Goal: Task Accomplishment & Management: Complete application form

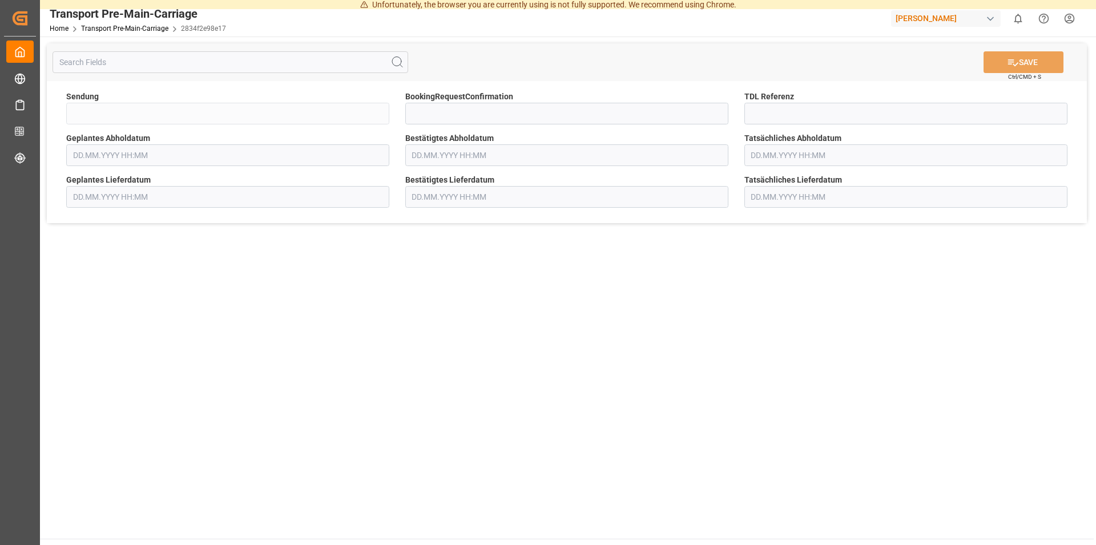
type input "QKA25-010847"
type input "[DATE] 00:00"
click at [504, 105] on input at bounding box center [566, 114] width 323 height 22
click at [763, 112] on input at bounding box center [905, 114] width 323 height 22
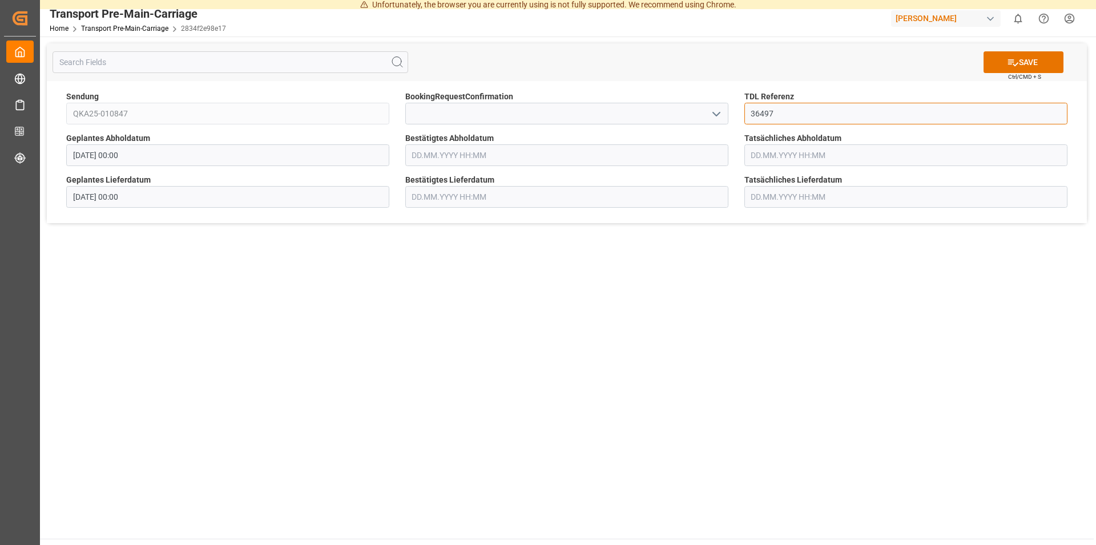
type input "36497"
click at [482, 151] on input "text" at bounding box center [566, 155] width 323 height 22
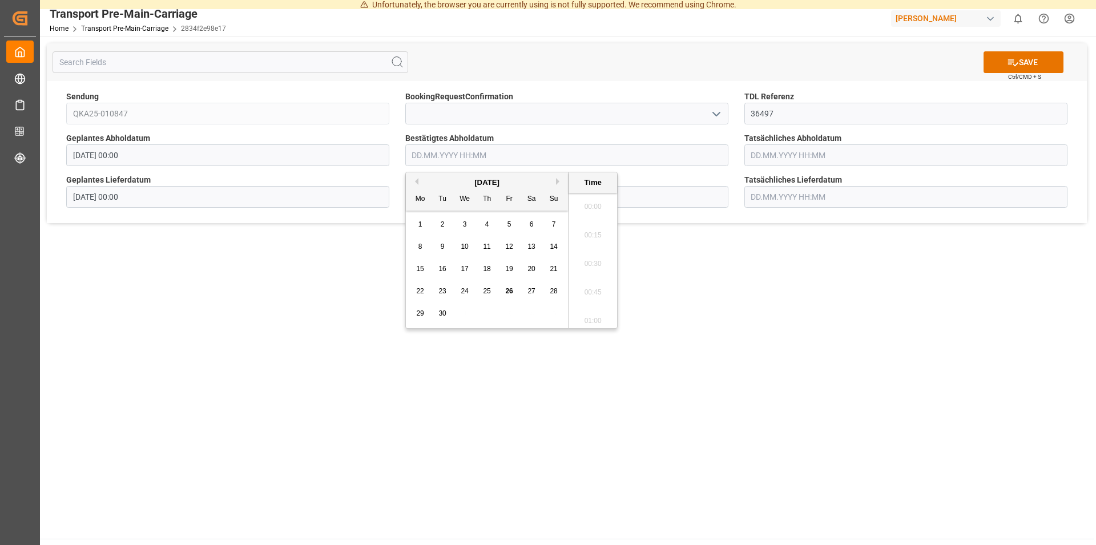
scroll to position [1630, 0]
click at [556, 183] on button "Next Month" at bounding box center [559, 181] width 7 height 7
click at [418, 247] on span "6" at bounding box center [420, 247] width 4 height 8
click at [587, 235] on li "14:30" at bounding box center [592, 232] width 49 height 29
type input "[DATE] 14:30"
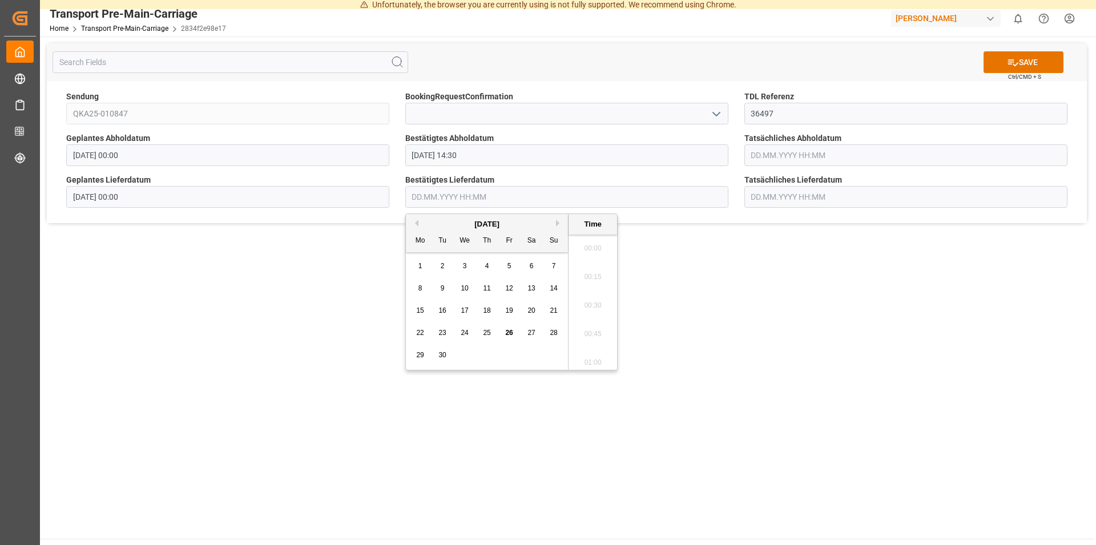
click at [472, 195] on input "text" at bounding box center [566, 197] width 323 height 22
click at [559, 223] on button "Next Month" at bounding box center [559, 223] width 7 height 7
click at [465, 286] on span "8" at bounding box center [465, 288] width 4 height 8
click at [589, 284] on li "11:00" at bounding box center [592, 286] width 49 height 29
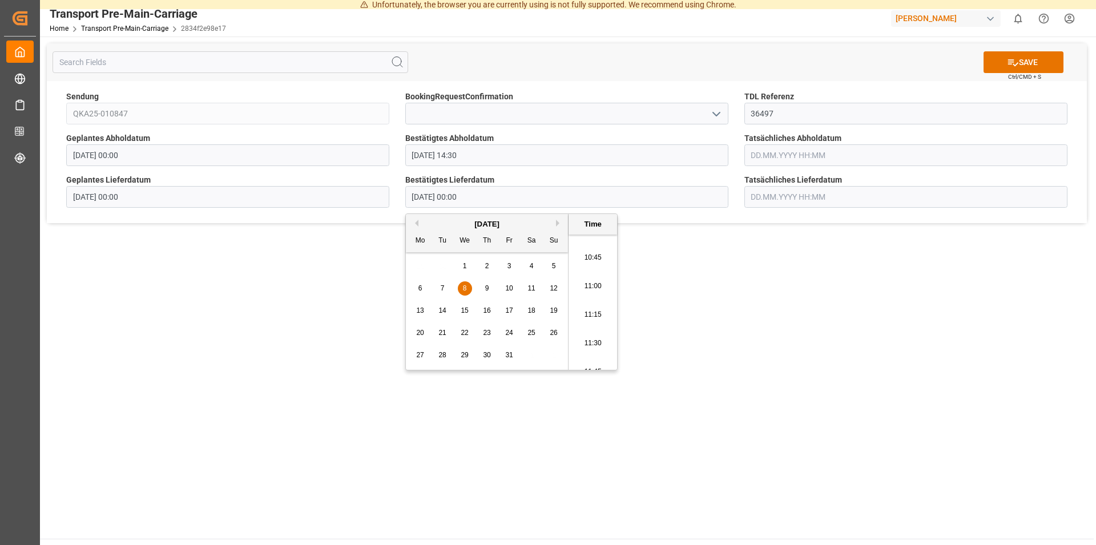
type input "[DATE] 11:00"
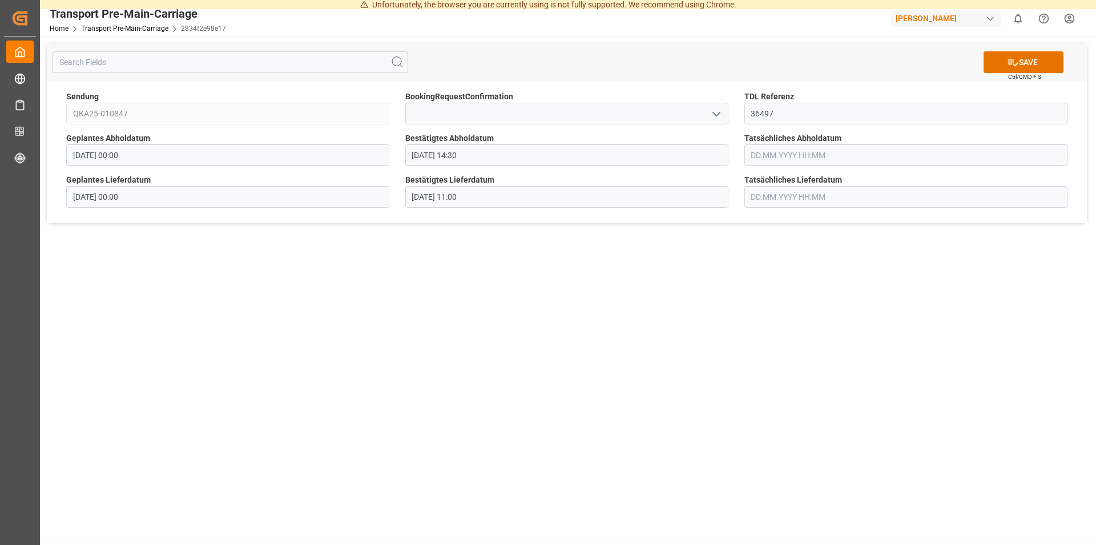
click at [693, 283] on main "SAVE Ctrl/CMD + S Sendung QKA25-010847 BookingRequestConfirmation TDL Referenz …" at bounding box center [566, 288] width 1053 height 502
click at [1021, 62] on button "SAVE" at bounding box center [1023, 62] width 80 height 22
type input "QKA25-010847"
type input "36497"
type input "[DATE] 00:00"
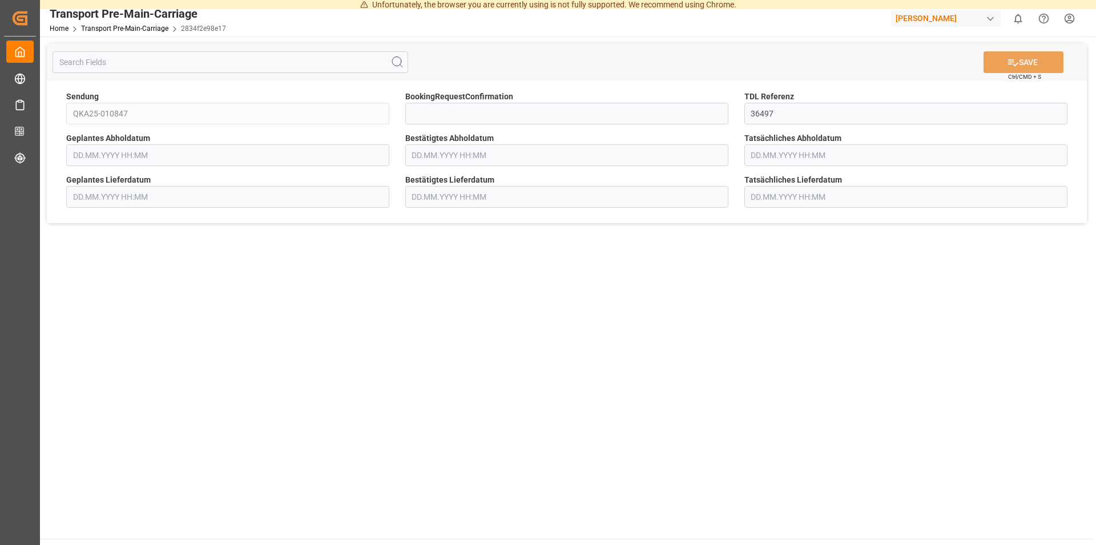
type input "[DATE] 14:30"
type input "[DATE] 00:00"
type input "[DATE] 11:00"
type input "QKA25-010768"
type input "01.10.2025 00:00"
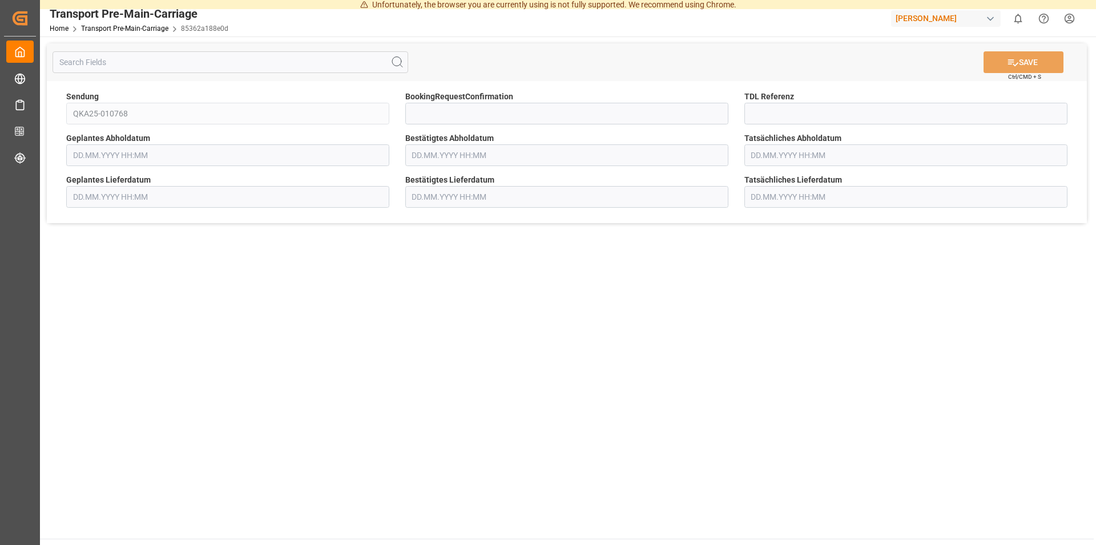
type input "07.10.2025 00:00"
click at [772, 107] on input at bounding box center [905, 114] width 323 height 22
type input "36490"
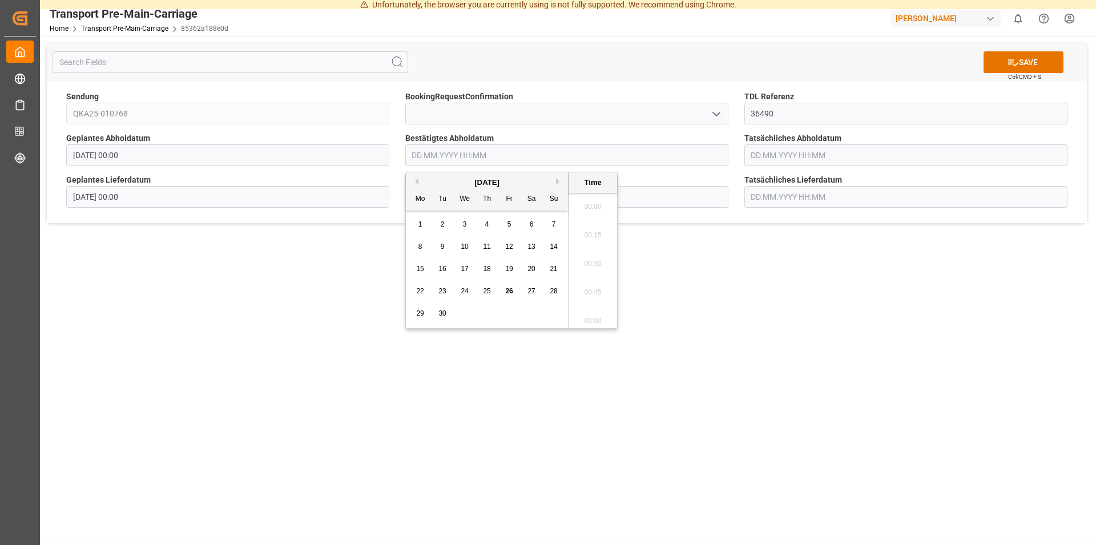
click at [511, 164] on input "text" at bounding box center [566, 155] width 323 height 22
click at [554, 181] on div "[DATE]" at bounding box center [487, 182] width 162 height 11
click at [559, 188] on div "[DATE]" at bounding box center [487, 182] width 162 height 11
click at [560, 183] on button "Next Month" at bounding box center [559, 181] width 7 height 7
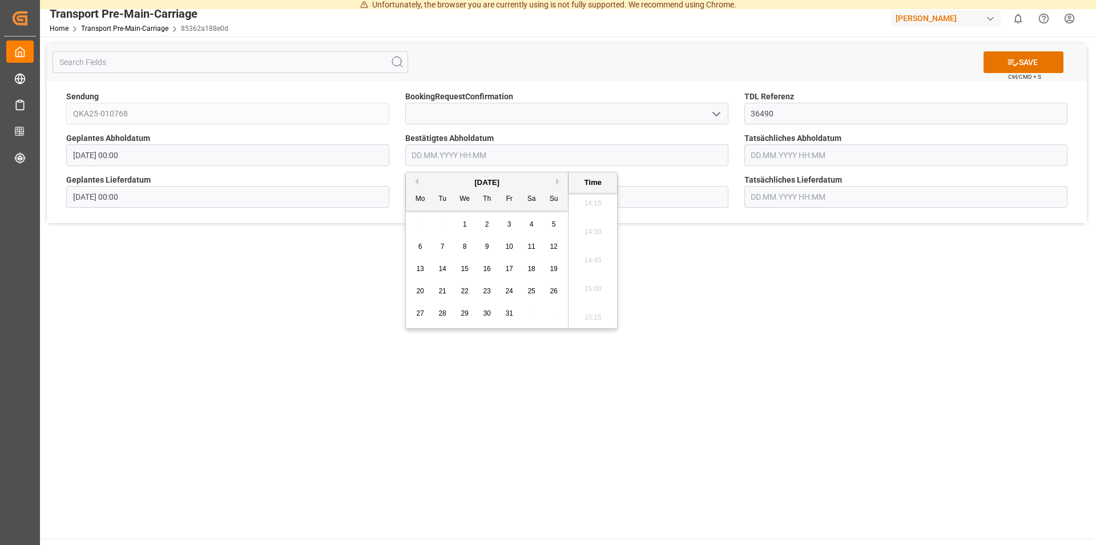
click at [466, 227] on span "1" at bounding box center [465, 224] width 4 height 8
click at [588, 258] on li "11:45" at bounding box center [592, 260] width 49 height 29
type input "01.10.2025 11:45"
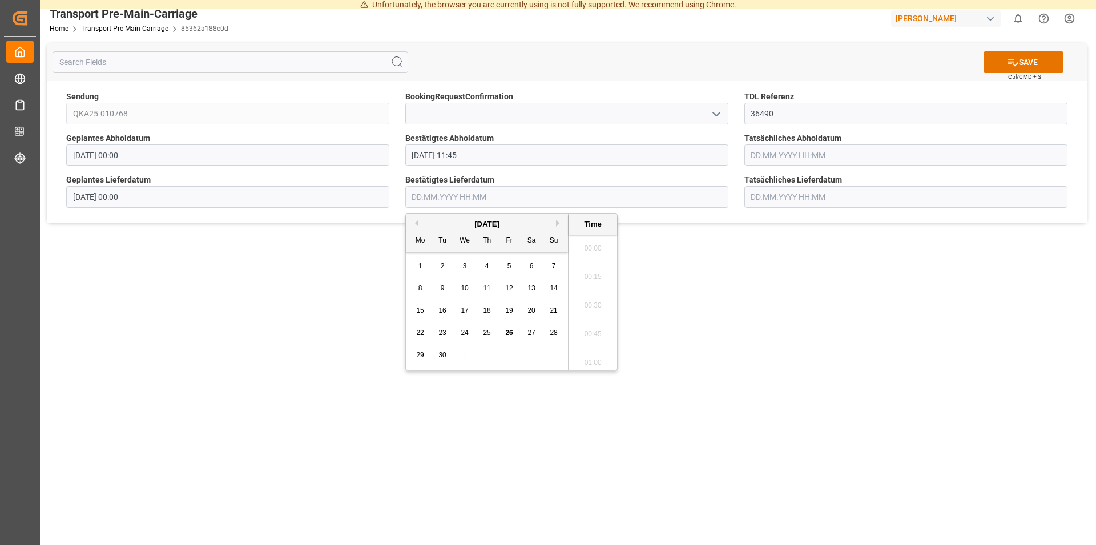
click at [426, 196] on input "text" at bounding box center [566, 197] width 323 height 22
click at [560, 222] on button "Next Month" at bounding box center [559, 223] width 7 height 7
click at [440, 290] on div "7" at bounding box center [442, 289] width 14 height 14
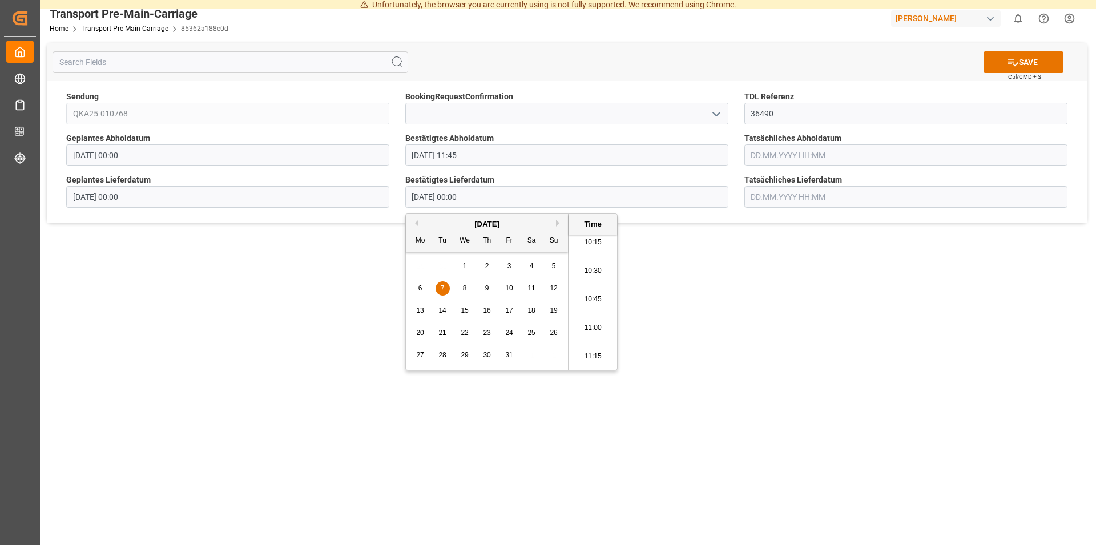
click at [584, 299] on li "10:45" at bounding box center [592, 299] width 49 height 29
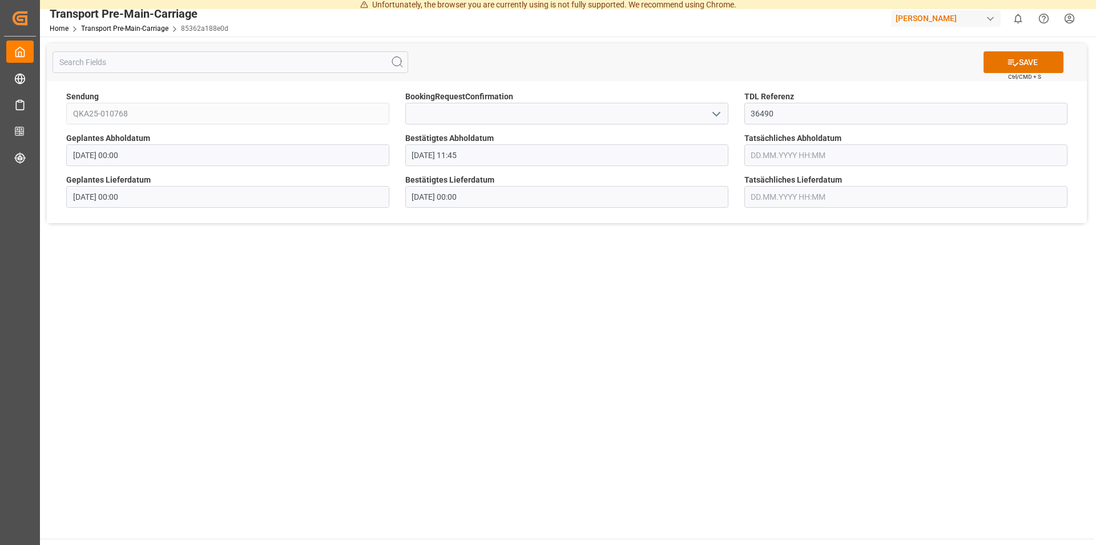
type input "07.10.2025 10:45"
click at [831, 284] on main "SAVE Ctrl/CMD + S Sendung QKA25-010768 BookingRequestConfirmation TDL Referenz …" at bounding box center [566, 288] width 1053 height 502
click at [1023, 59] on button "SAVE" at bounding box center [1023, 62] width 80 height 22
type input "QKA25-010846"
type input "06.10.2025 00:00"
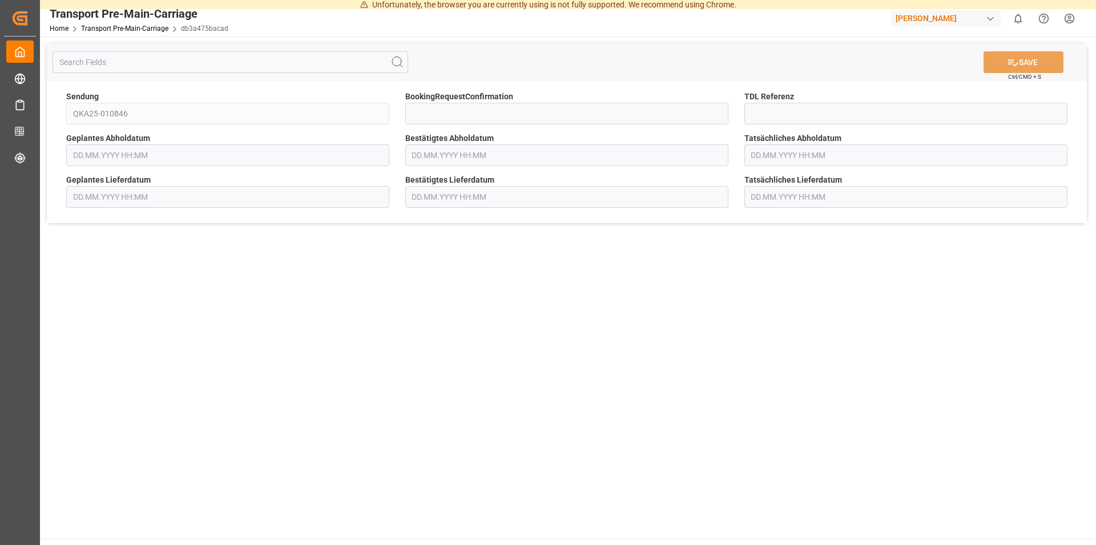
type input "[DATE] 00:00"
click at [769, 110] on input at bounding box center [905, 114] width 323 height 22
type input "36498"
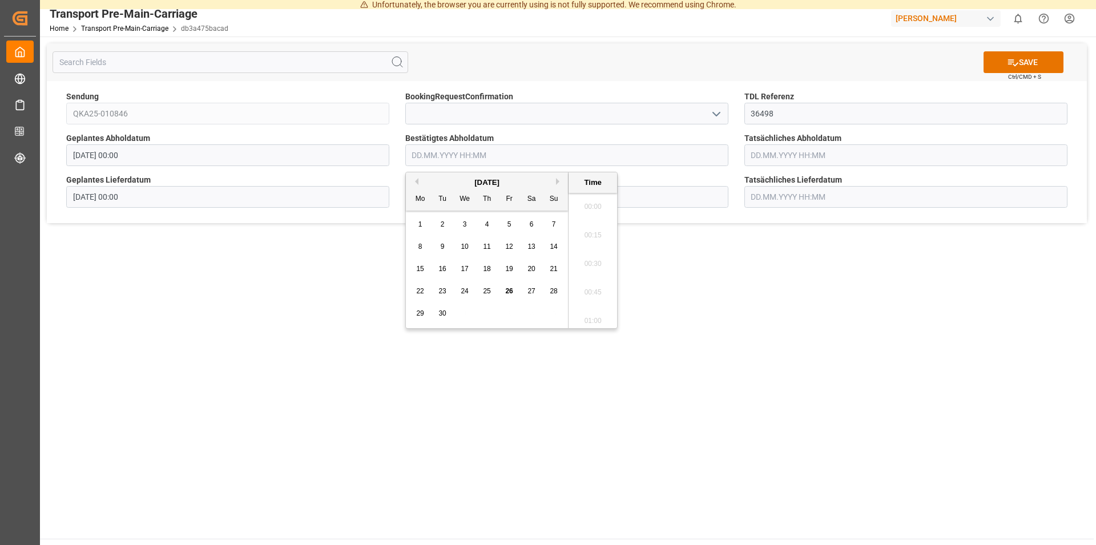
click at [516, 155] on input "text" at bounding box center [566, 155] width 323 height 22
click at [555, 181] on div "[DATE]" at bounding box center [487, 182] width 162 height 11
click at [556, 181] on div "[DATE]" at bounding box center [487, 182] width 162 height 11
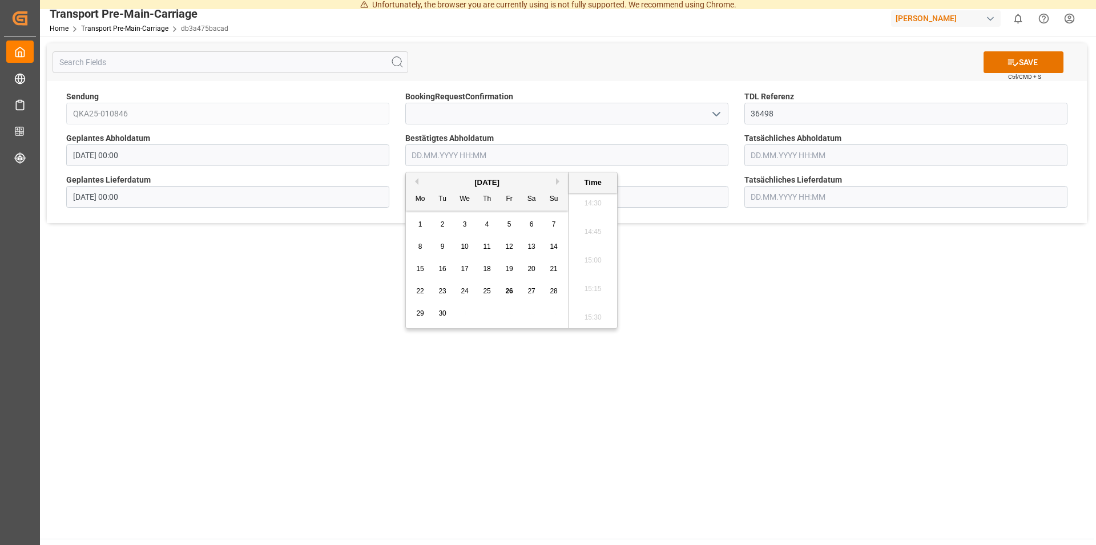
click at [556, 181] on div "[DATE]" at bounding box center [487, 182] width 162 height 11
click at [557, 181] on button "Next Month" at bounding box center [559, 181] width 7 height 7
click at [415, 182] on button "Previous Month" at bounding box center [414, 181] width 7 height 7
click at [417, 245] on div "6" at bounding box center [420, 247] width 14 height 14
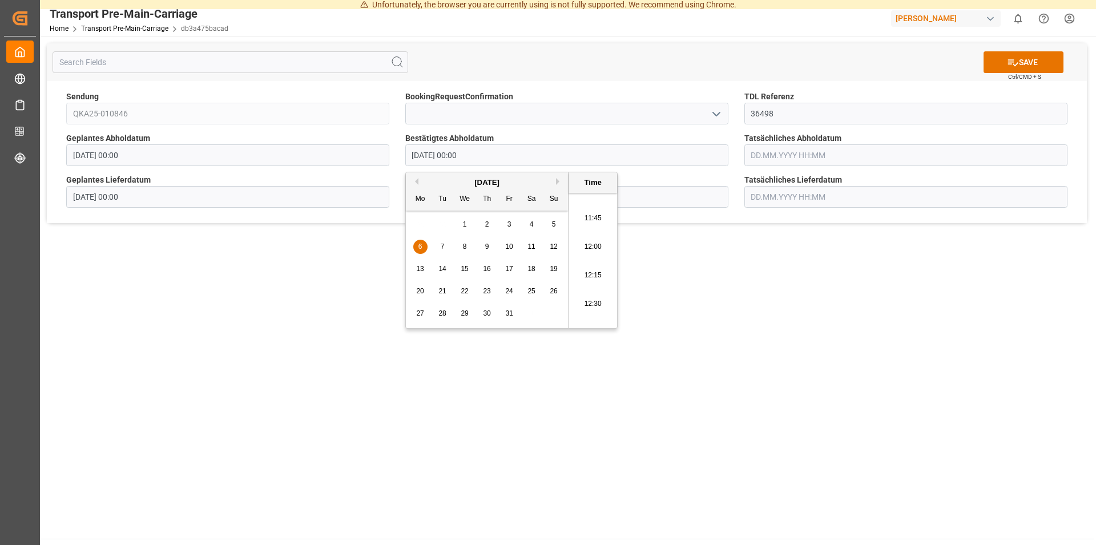
scroll to position [1247, 0]
click at [596, 211] on li "11:00" at bounding box center [592, 215] width 49 height 29
type input "06.10.2025 11:00"
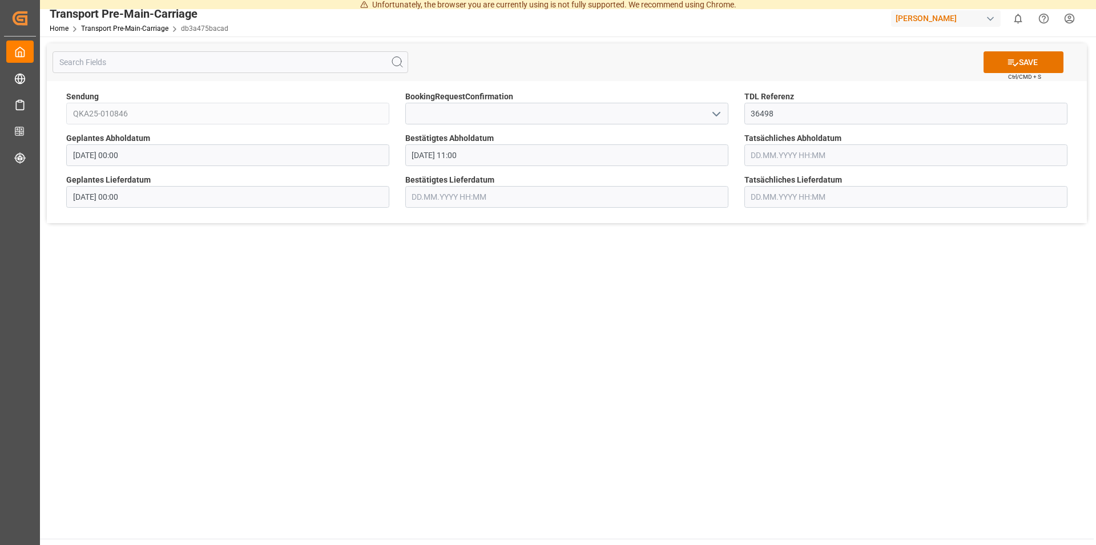
drag, startPoint x: 550, startPoint y: 277, endPoint x: 522, endPoint y: 248, distance: 40.4
click at [550, 277] on main "SAVE Ctrl/CMD + S Sendung QKA25-010846 BookingRequestConfirmation TDL Referenz …" at bounding box center [566, 288] width 1053 height 502
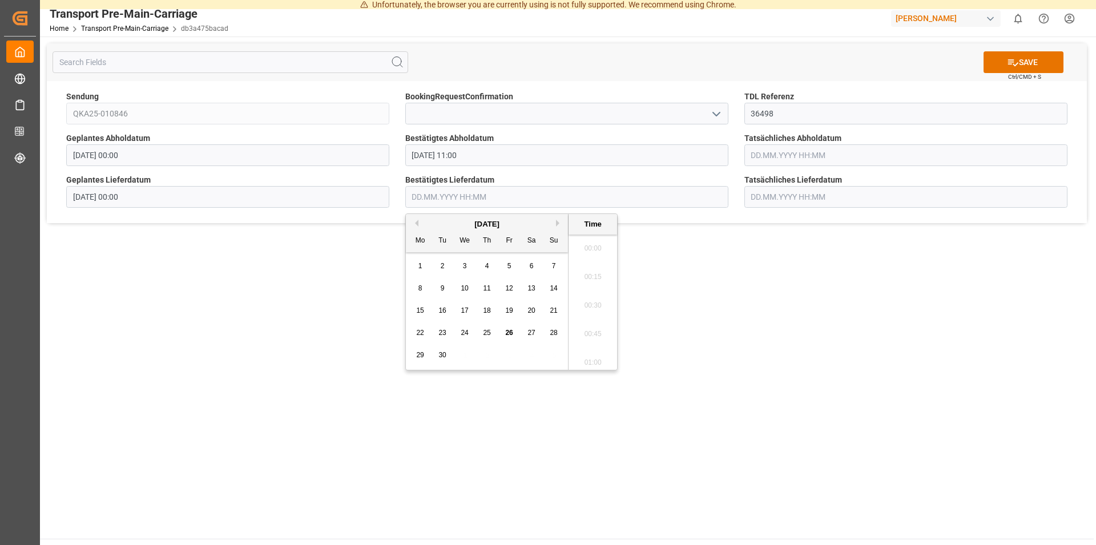
click at [463, 196] on input "text" at bounding box center [566, 197] width 323 height 22
click at [557, 222] on button "Next Month" at bounding box center [559, 223] width 7 height 7
click at [461, 286] on div "8" at bounding box center [465, 289] width 14 height 14
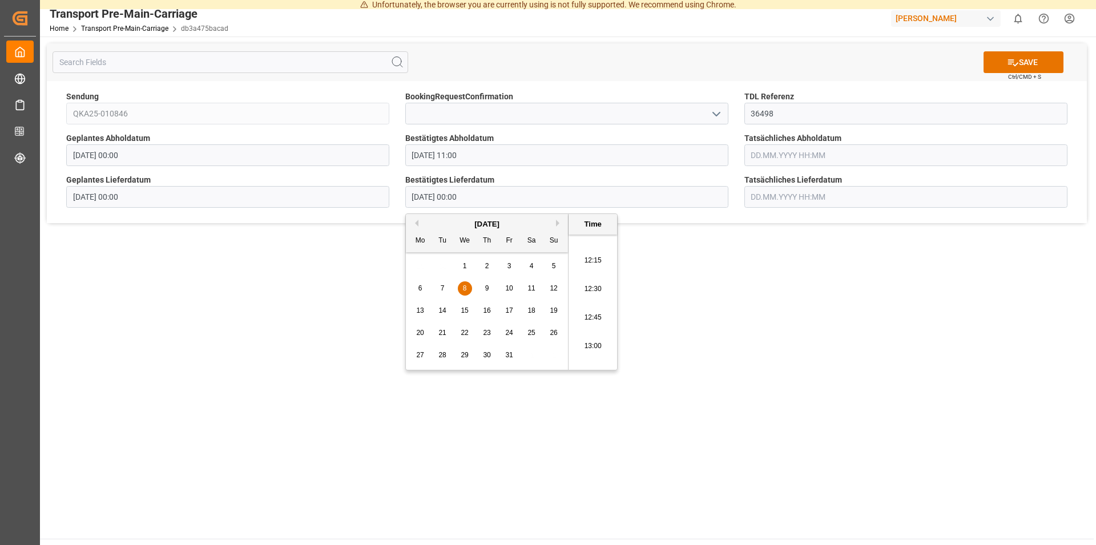
click at [590, 286] on li "12:30" at bounding box center [592, 289] width 49 height 29
type input "08.10.2025 12:30"
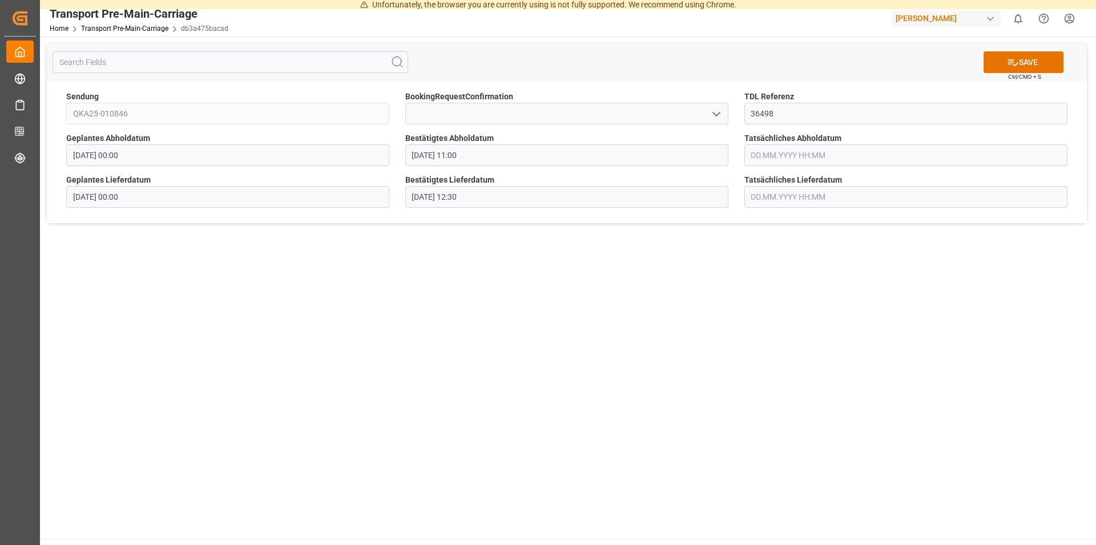
click at [760, 290] on main "SAVE Ctrl/CMD + S Sendung QKA25-010846 BookingRequestConfirmation TDL Referenz …" at bounding box center [566, 288] width 1053 height 502
click at [1019, 62] on button "SAVE" at bounding box center [1023, 62] width 80 height 22
